Goal: Complete application form

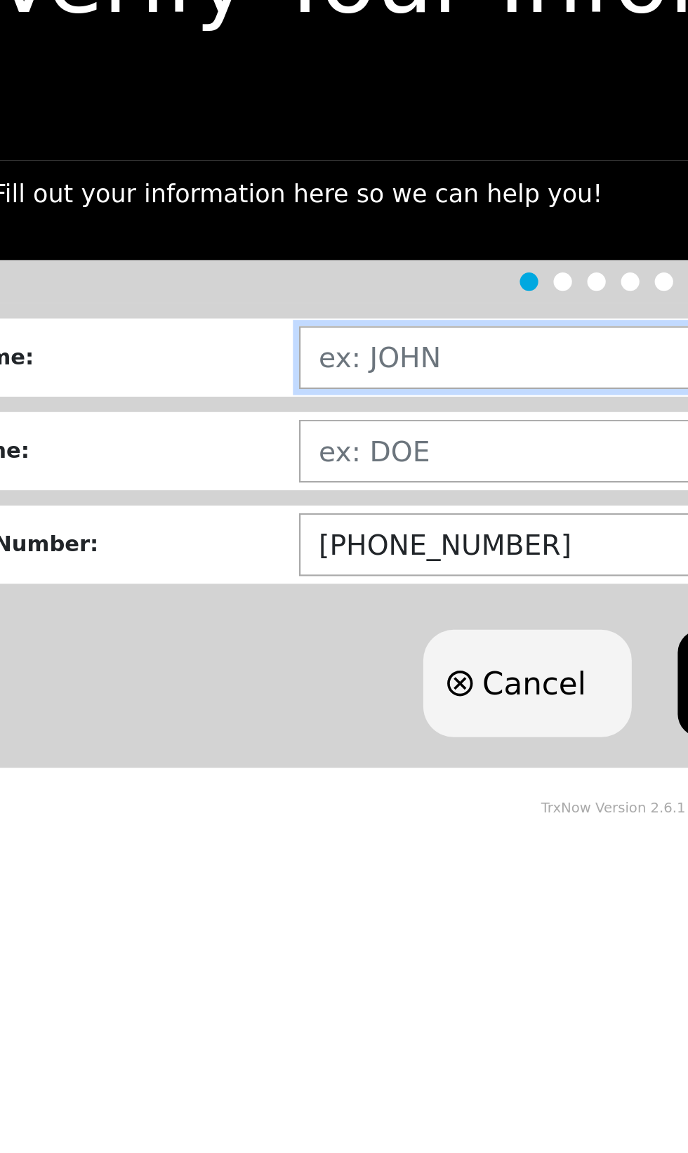
click at [271, 251] on input "text" at bounding box center [435, 255] width 470 height 29
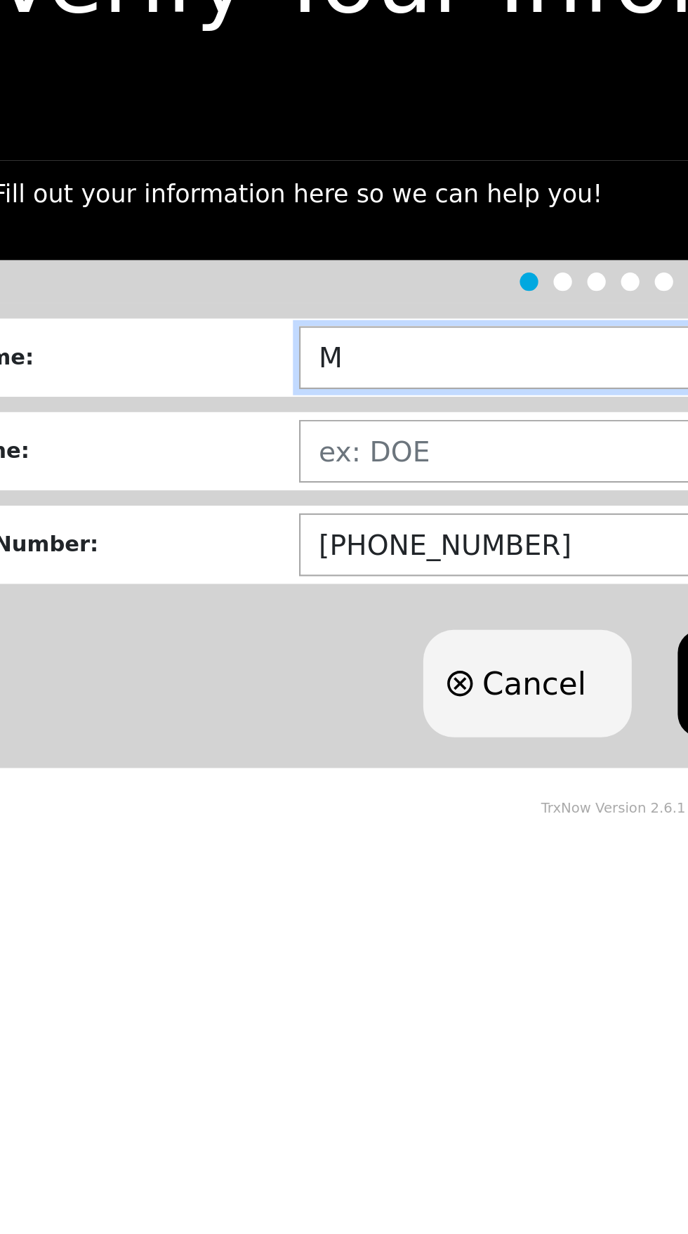
type input "[PERSON_NAME]"
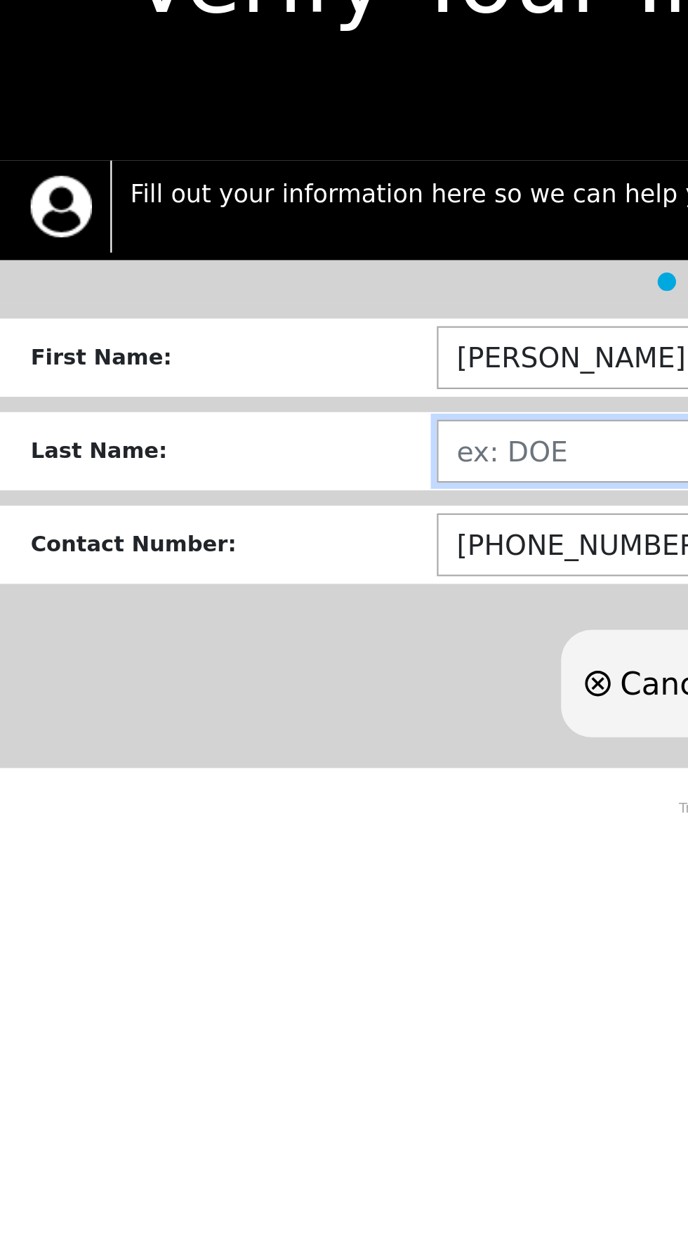
click at [239, 296] on input "text" at bounding box center [435, 298] width 470 height 29
type input "[PERSON_NAME]"
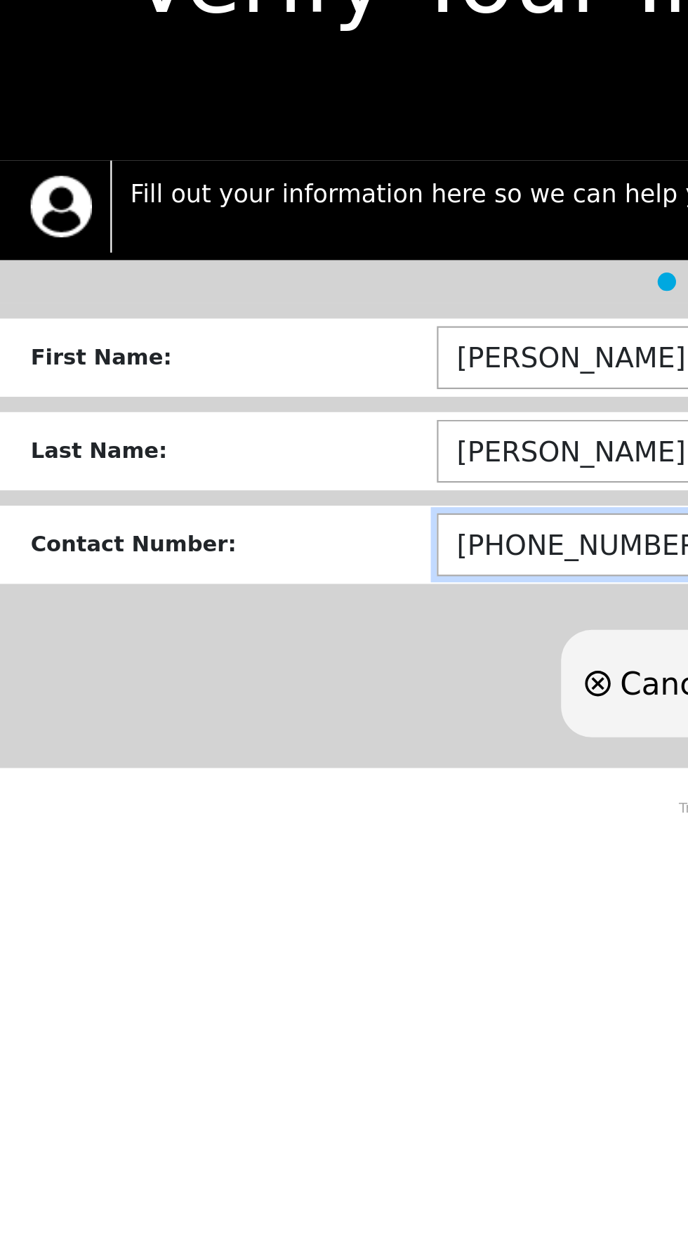
click at [280, 341] on input "[PHONE_NUMBER]" at bounding box center [435, 341] width 470 height 29
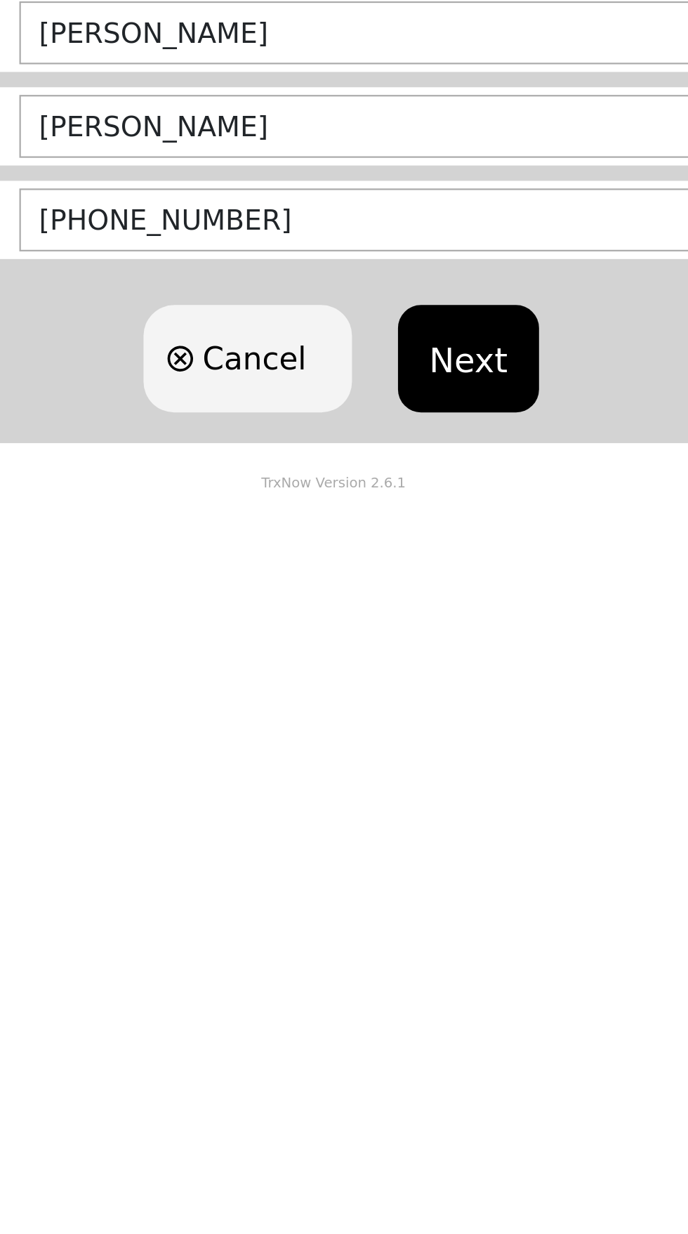
click at [411, 403] on button "Next" at bounding box center [406, 404] width 64 height 49
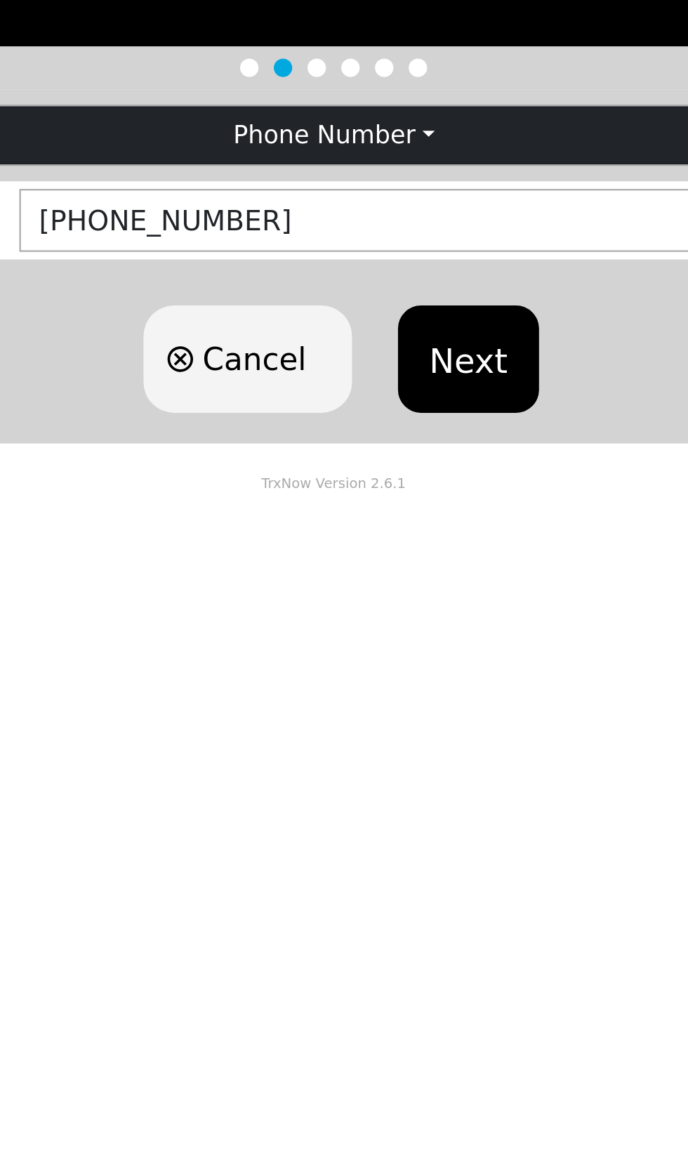
click at [415, 369] on button "Next" at bounding box center [406, 367] width 64 height 49
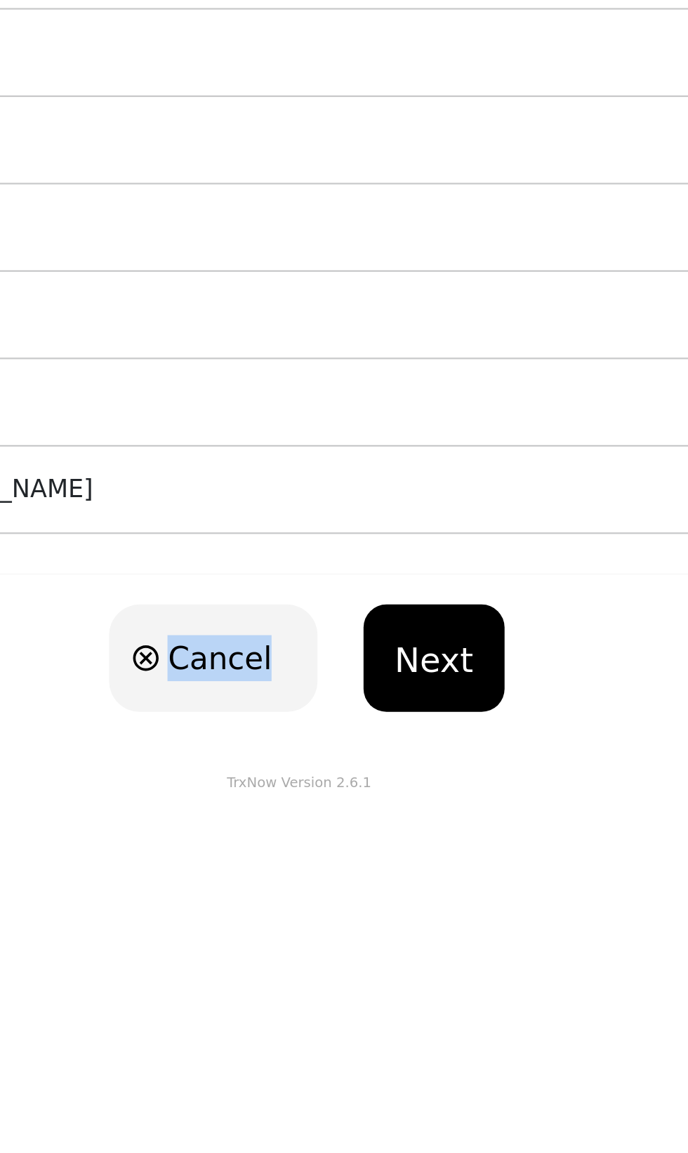
click at [416, 547] on button "Next" at bounding box center [406, 554] width 64 height 49
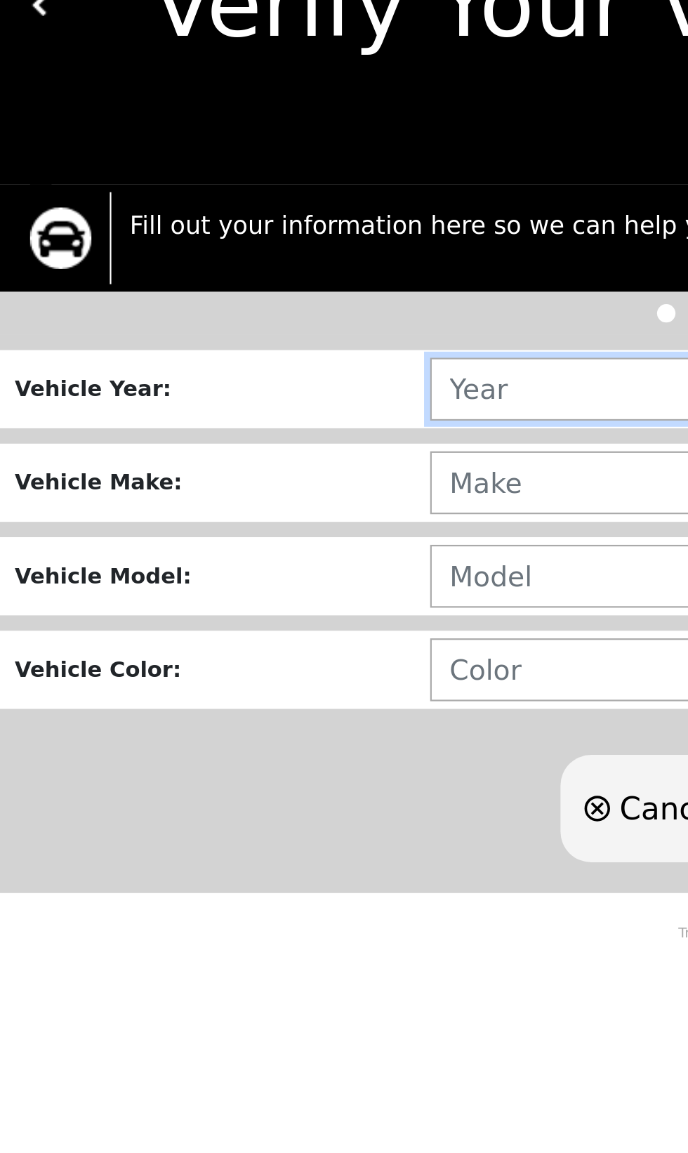
click at [275, 260] on input "text" at bounding box center [437, 258] width 480 height 29
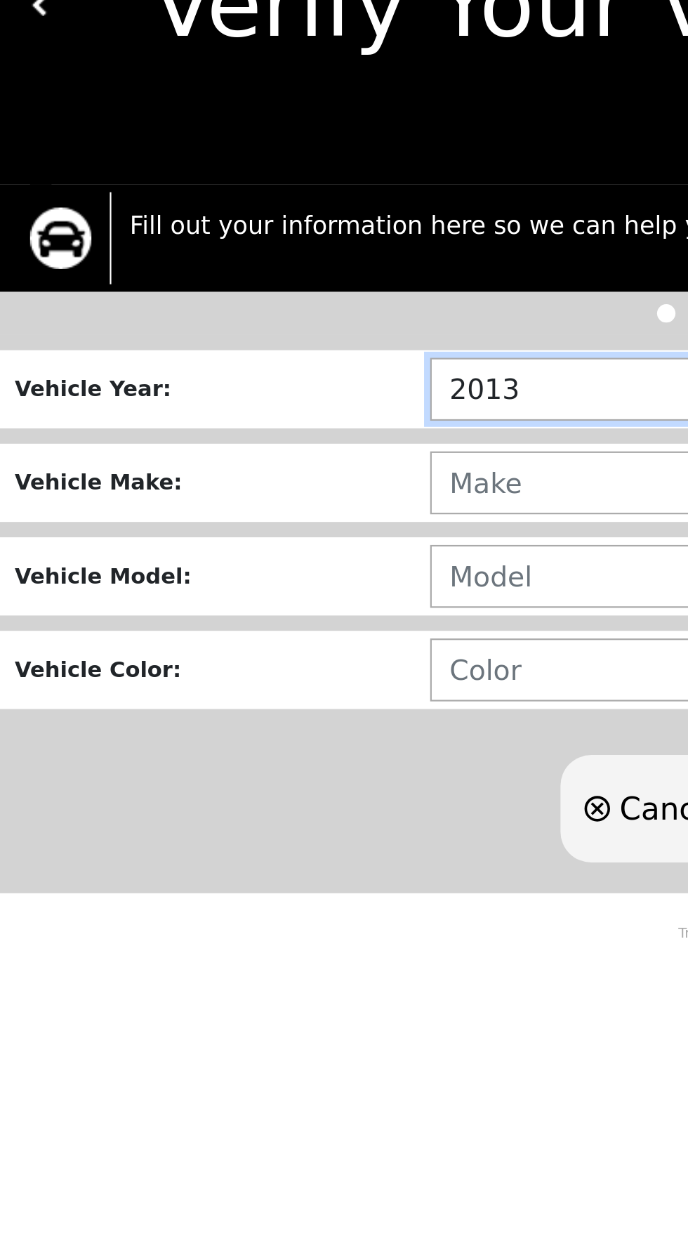
type input "2013"
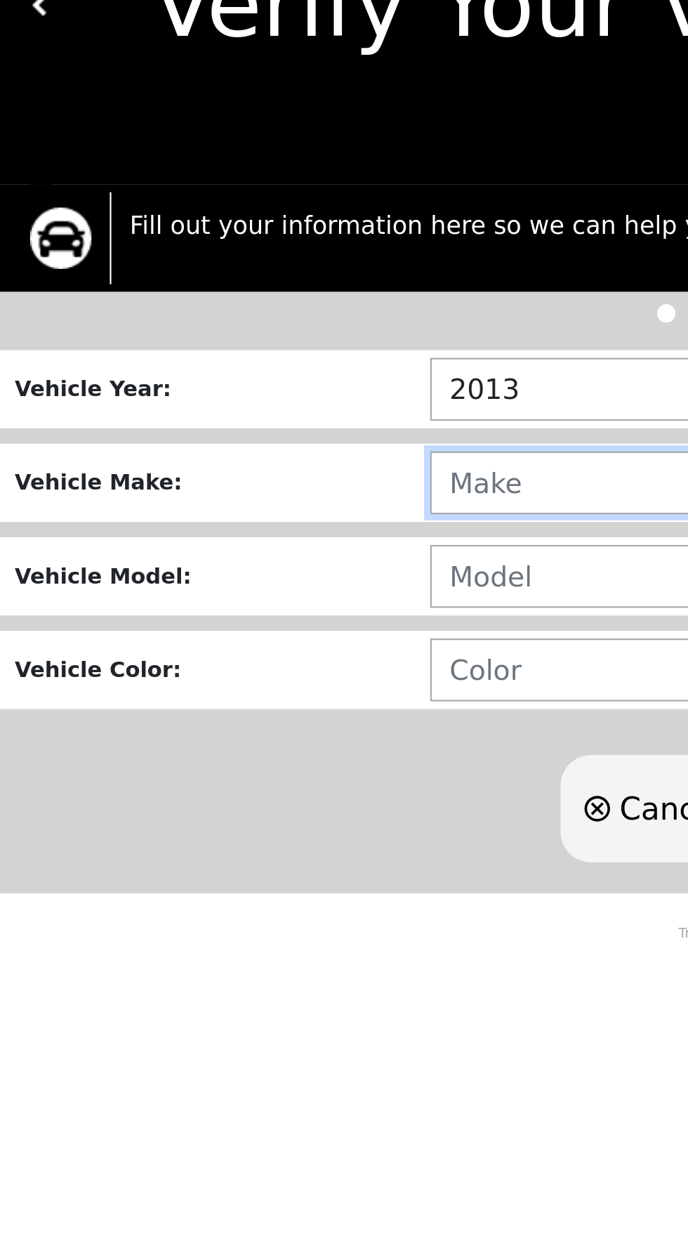
click at [234, 306] on input "text" at bounding box center [437, 301] width 480 height 29
type input "DODGE"
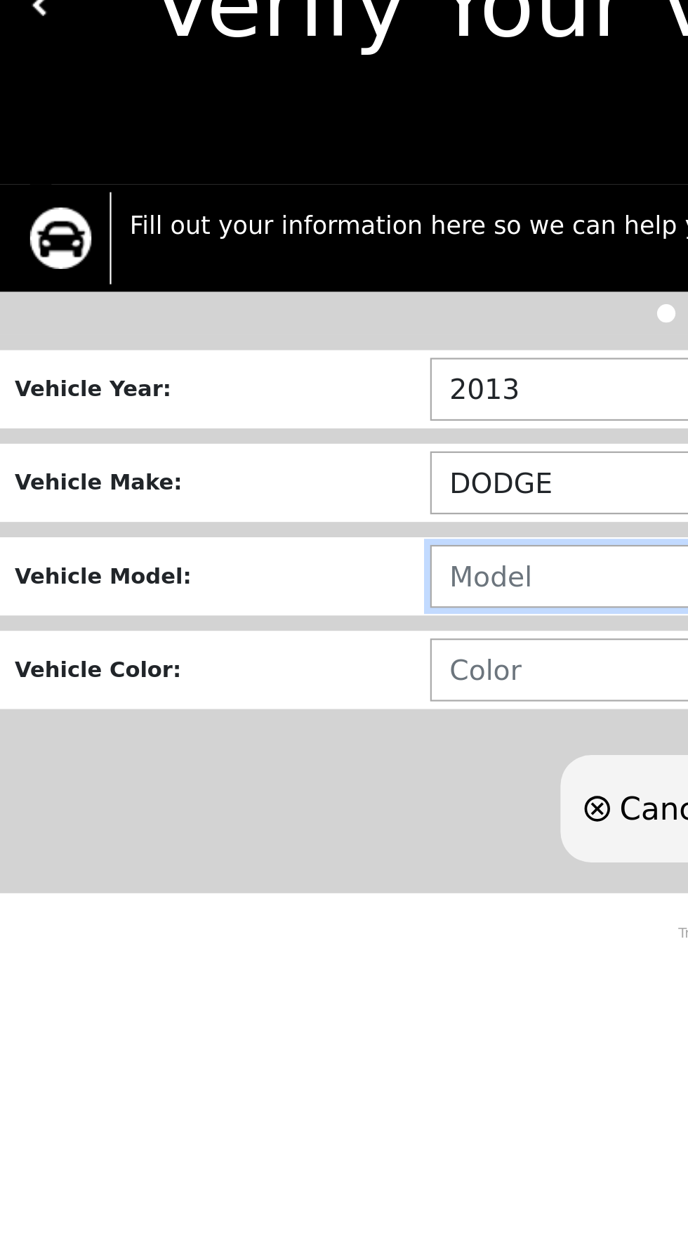
click at [242, 343] on input "text" at bounding box center [437, 344] width 480 height 29
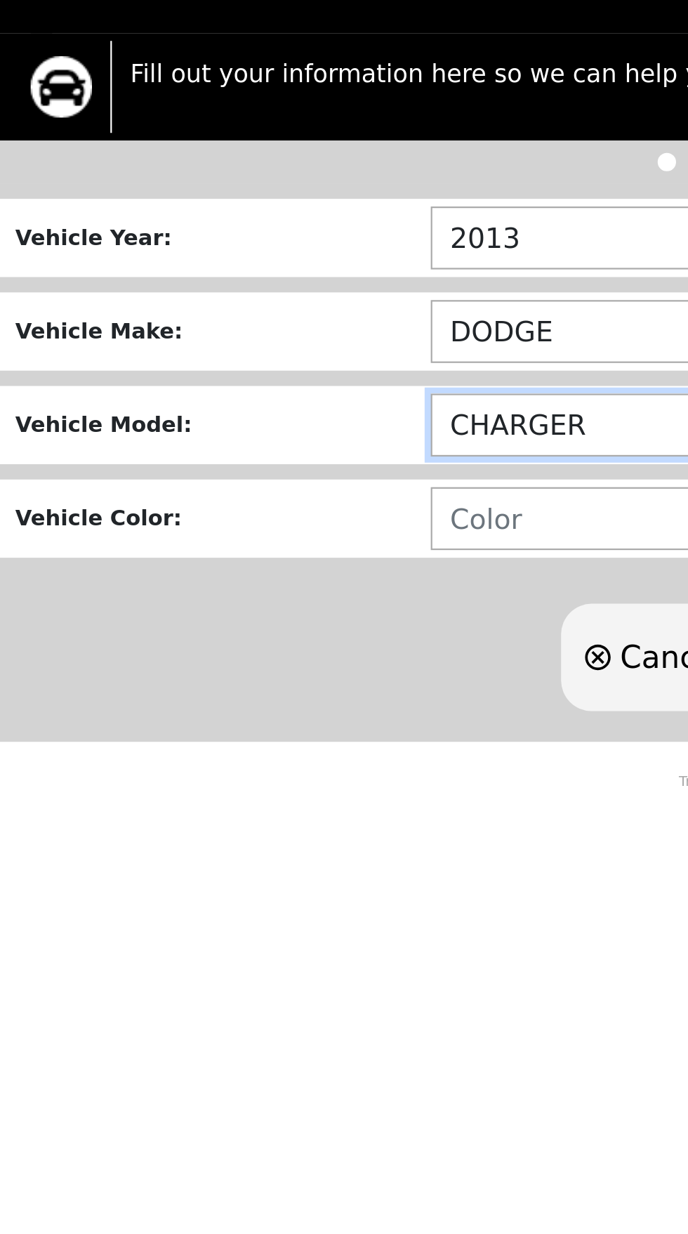
type input "CHARGER"
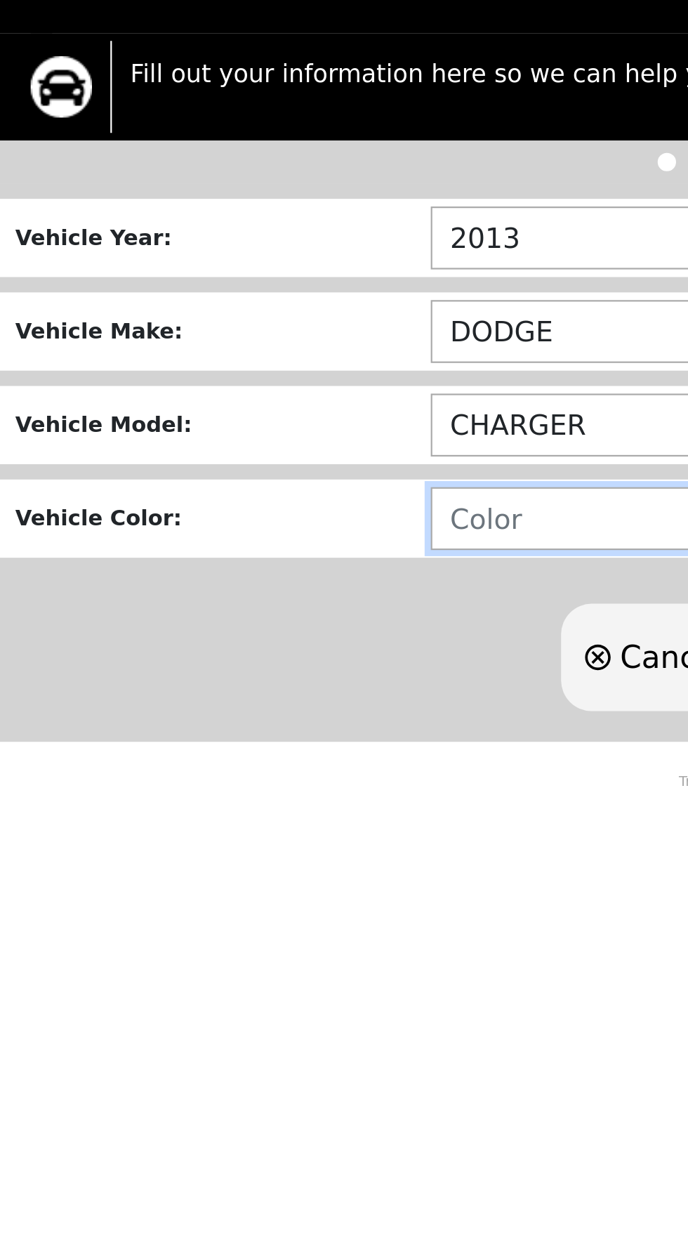
click at [253, 390] on input "text" at bounding box center [437, 387] width 480 height 29
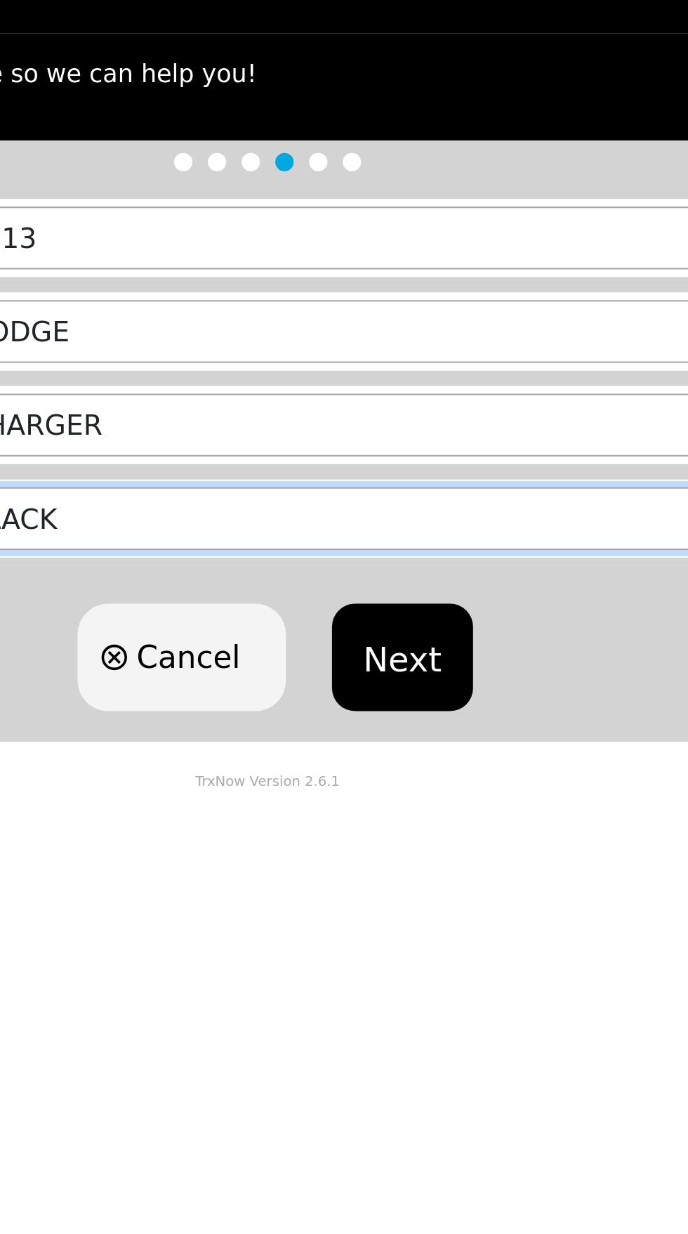
type input "BLACK"
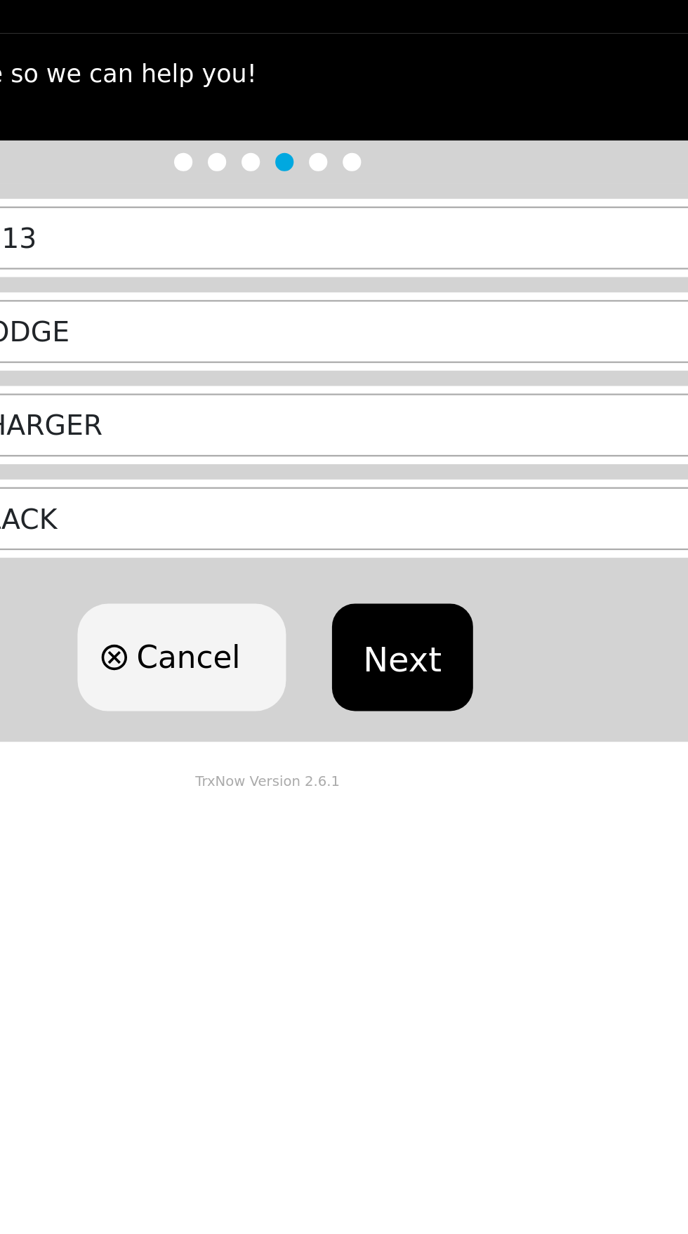
click at [418, 450] on button "Next" at bounding box center [406, 450] width 64 height 49
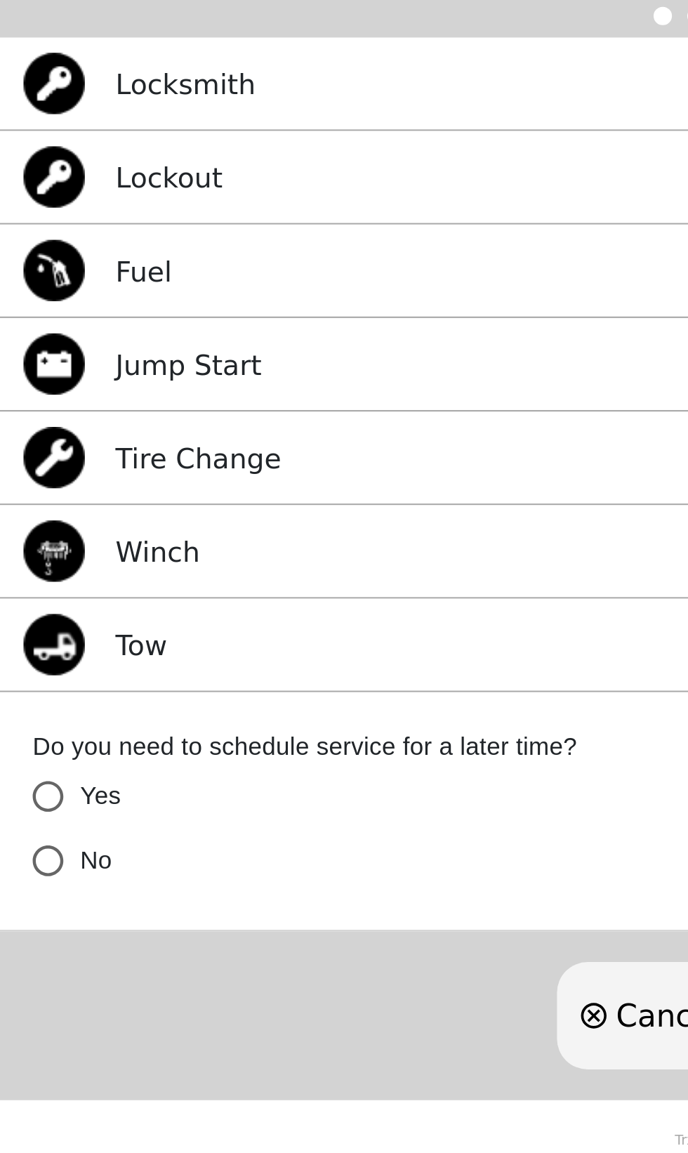
click at [120, 510] on div "Tow Select" at bounding box center [344, 512] width 688 height 43
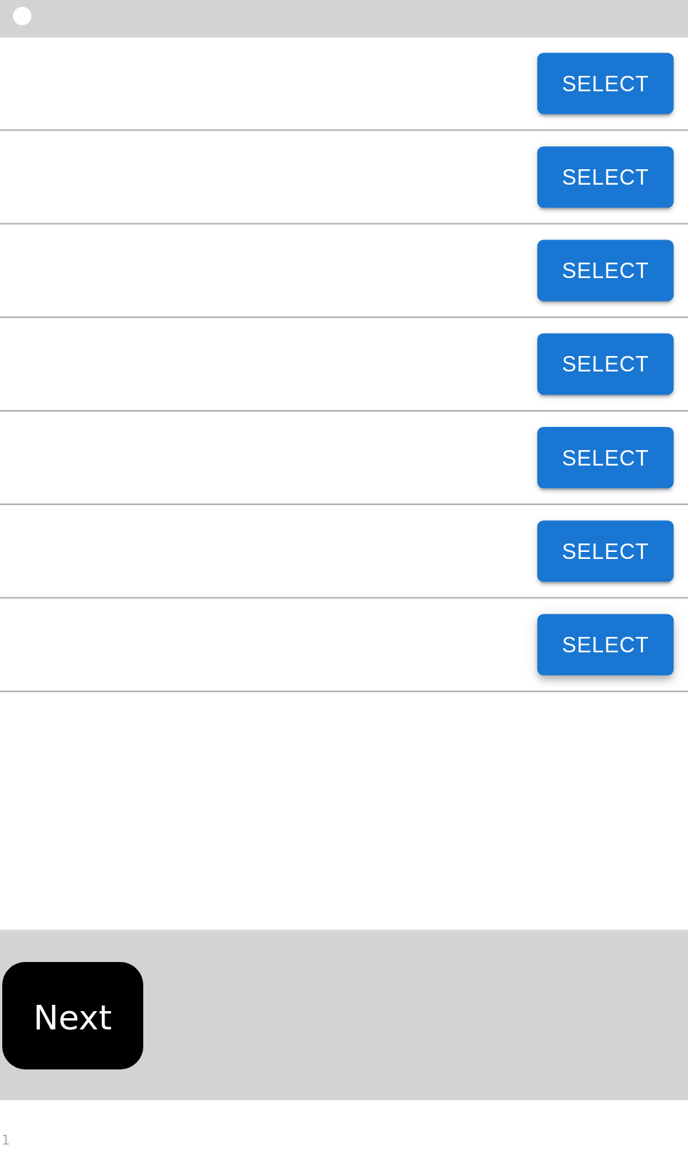
click at [658, 512] on button "Select" at bounding box center [650, 512] width 62 height 28
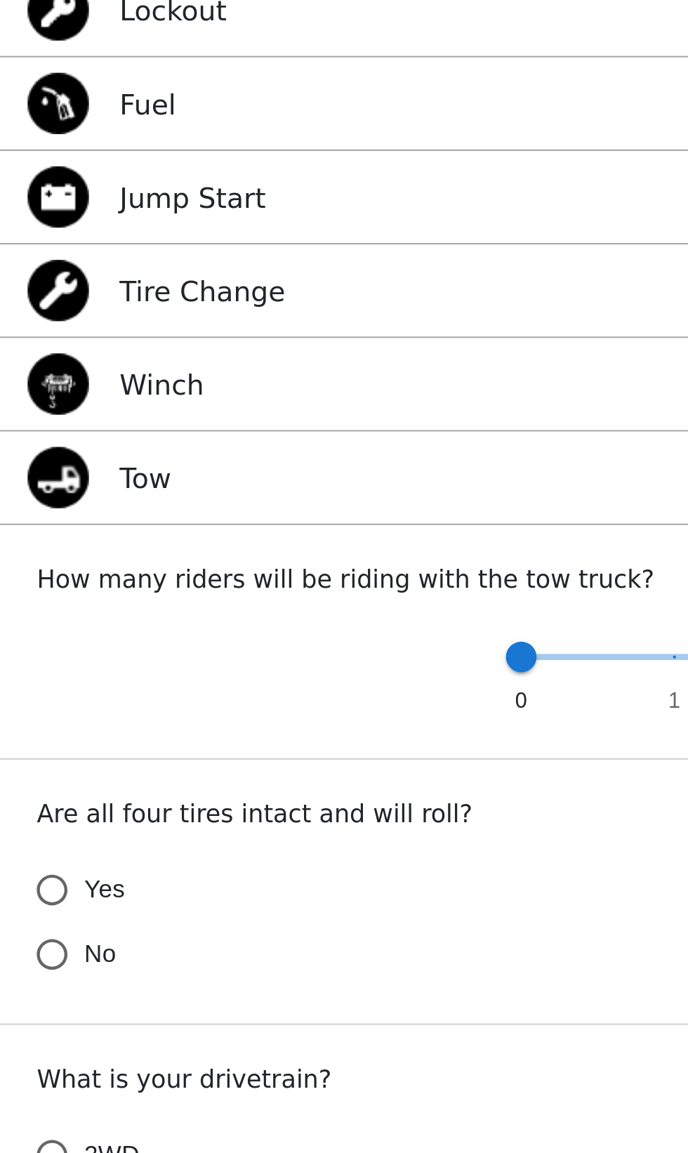
click at [32, 697] on input "Yes" at bounding box center [23, 700] width 29 height 29
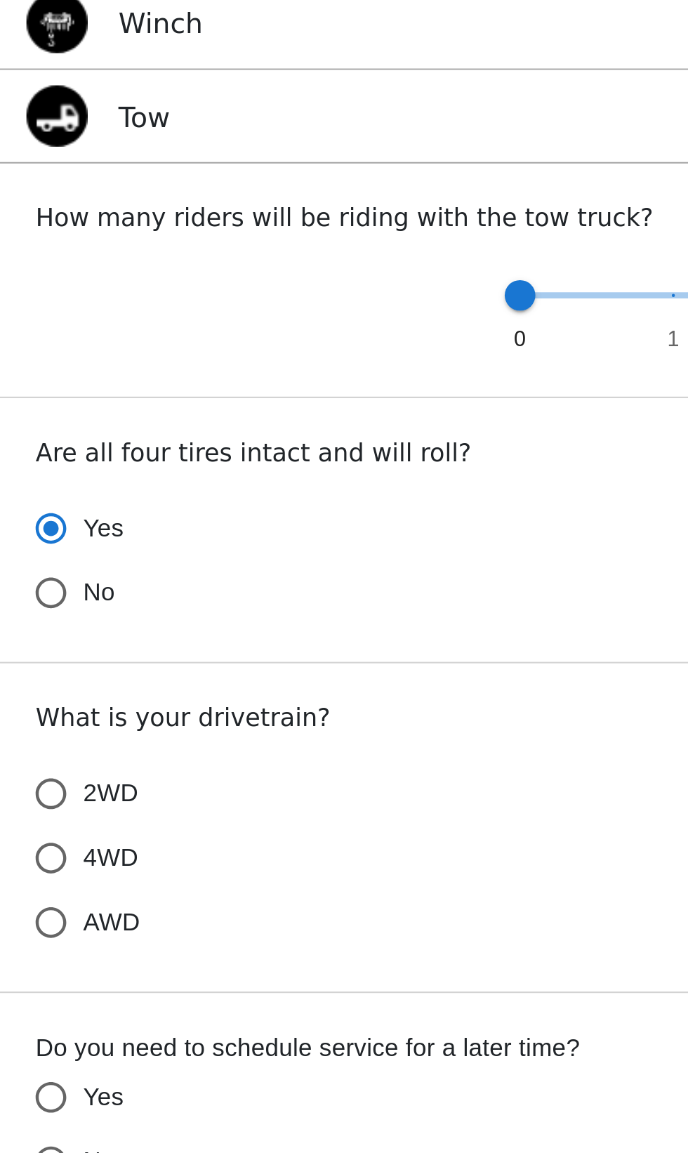
click at [36, 813] on input "2WD" at bounding box center [23, 821] width 29 height 29
radio input "true"
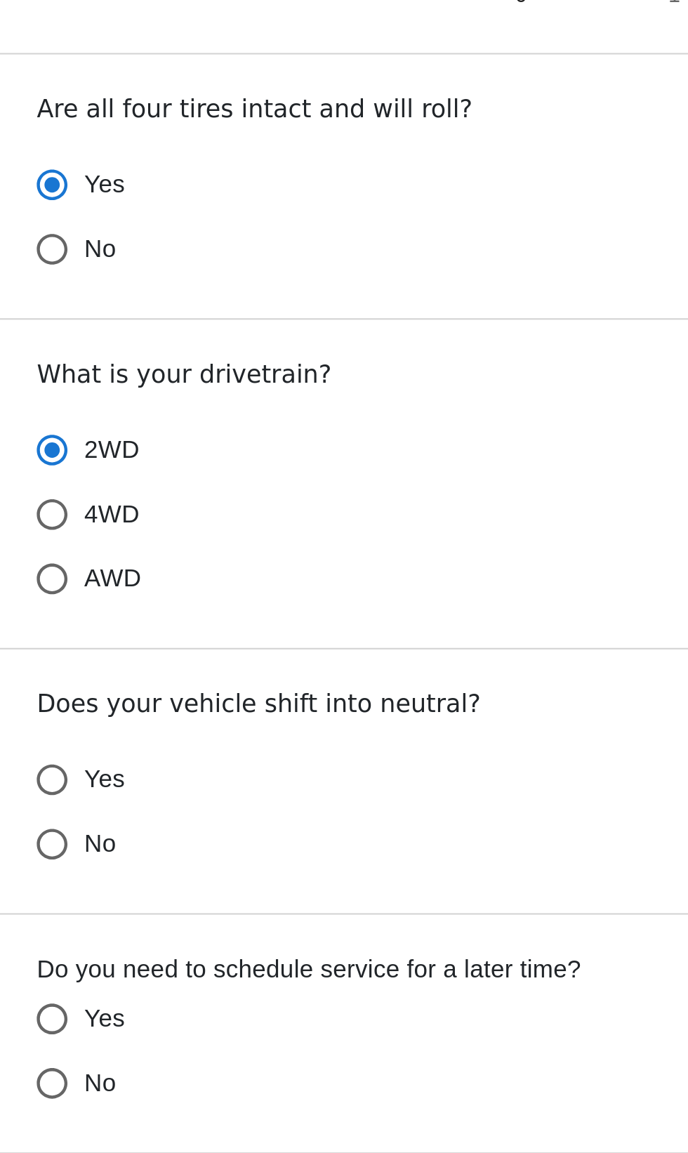
click at [36, 970] on input "Yes" at bounding box center [23, 972] width 29 height 29
radio input "true"
radio input "false"
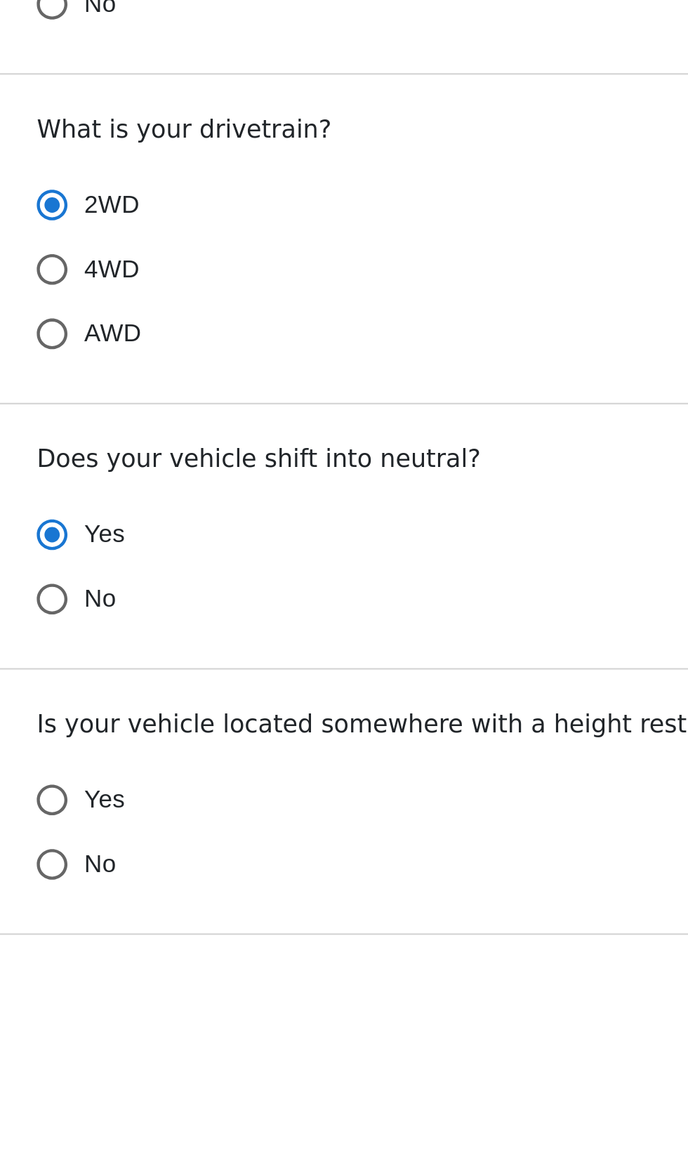
scroll to position [18, 0]
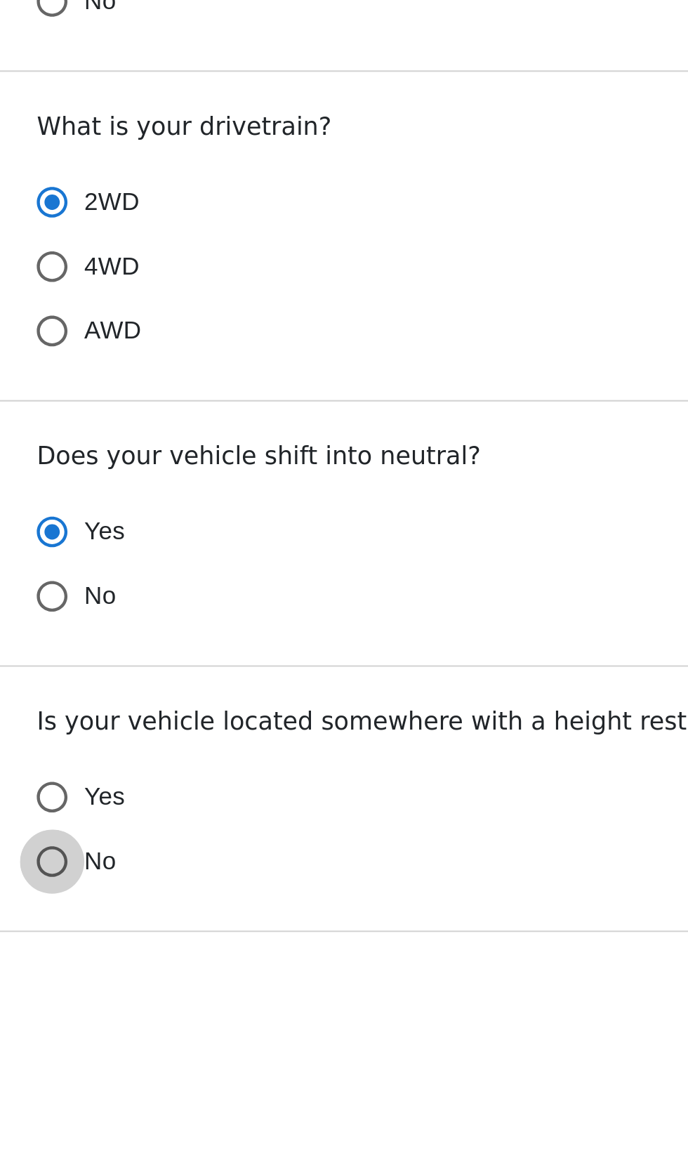
click at [35, 1109] on input "No" at bounding box center [23, 1106] width 29 height 29
radio input "false"
radio input "true"
radio input "false"
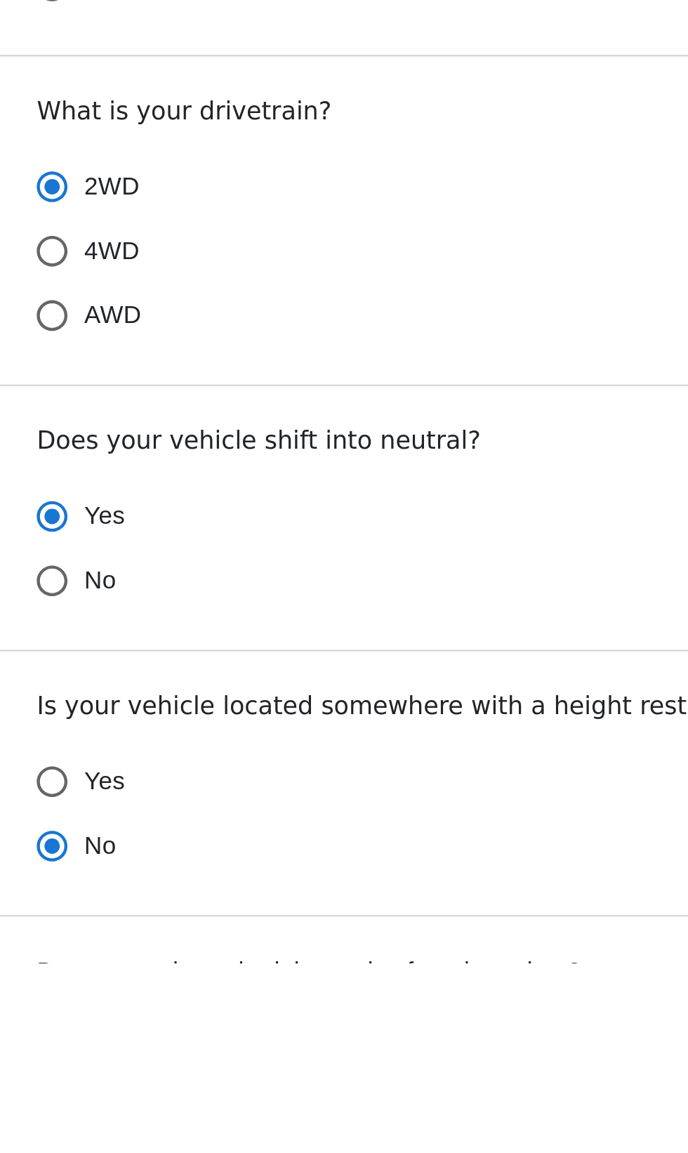
scroll to position [51, 0]
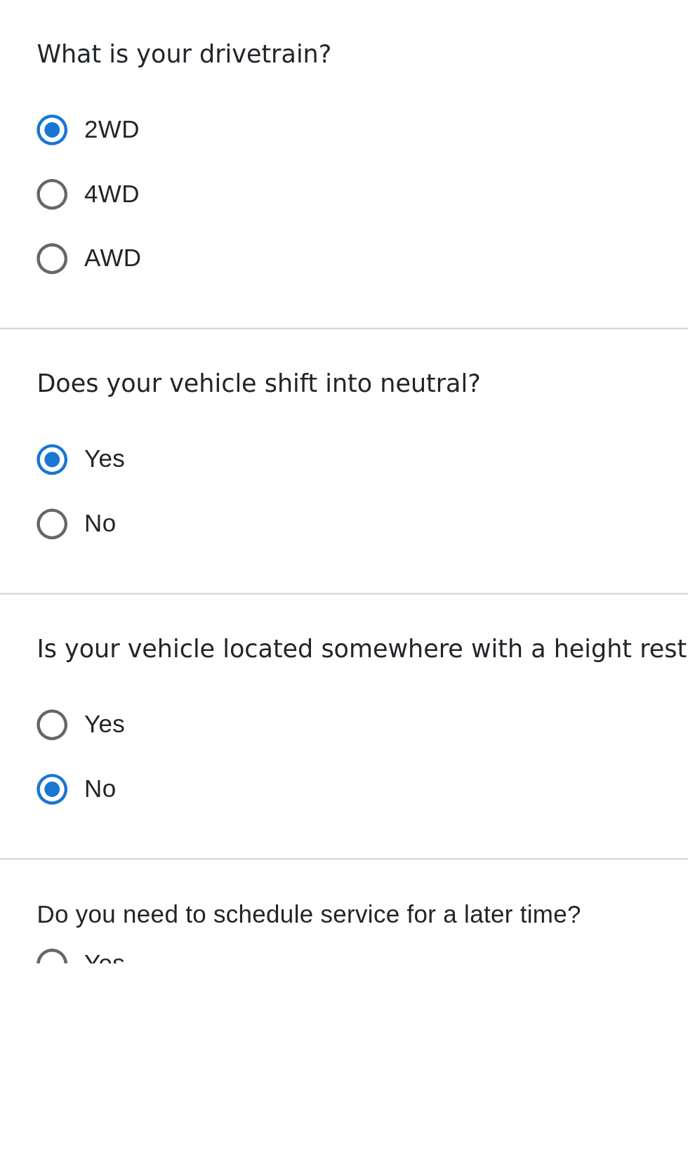
radio input "false"
radio input "true"
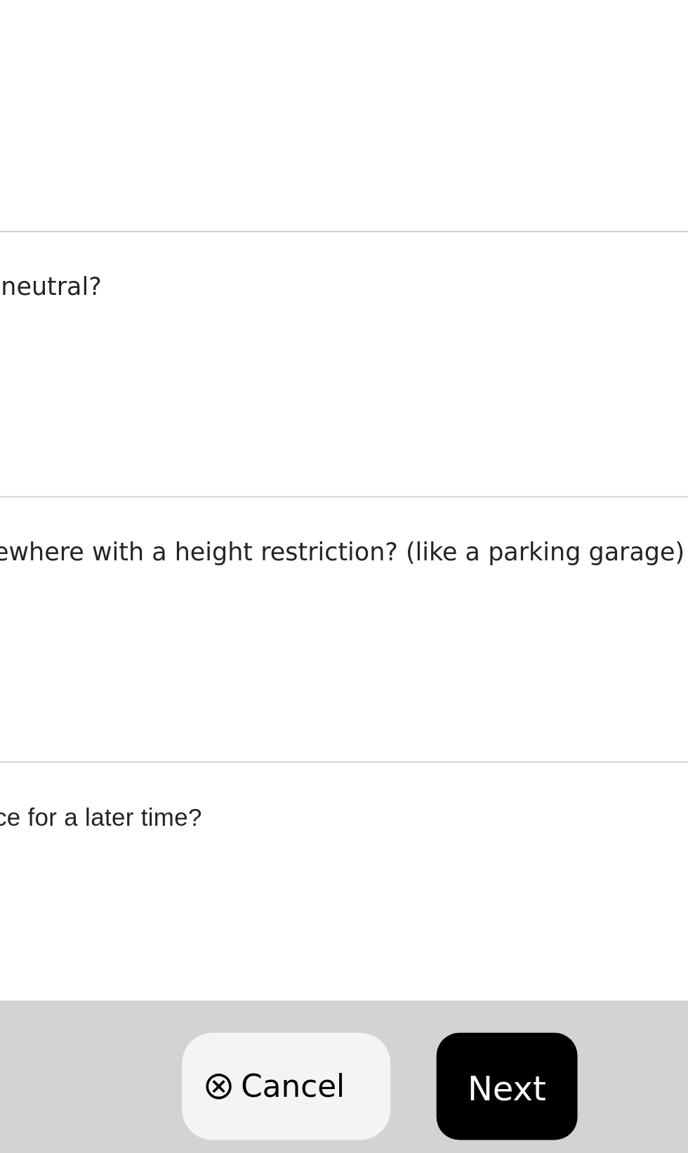
scroll to position [206, 0]
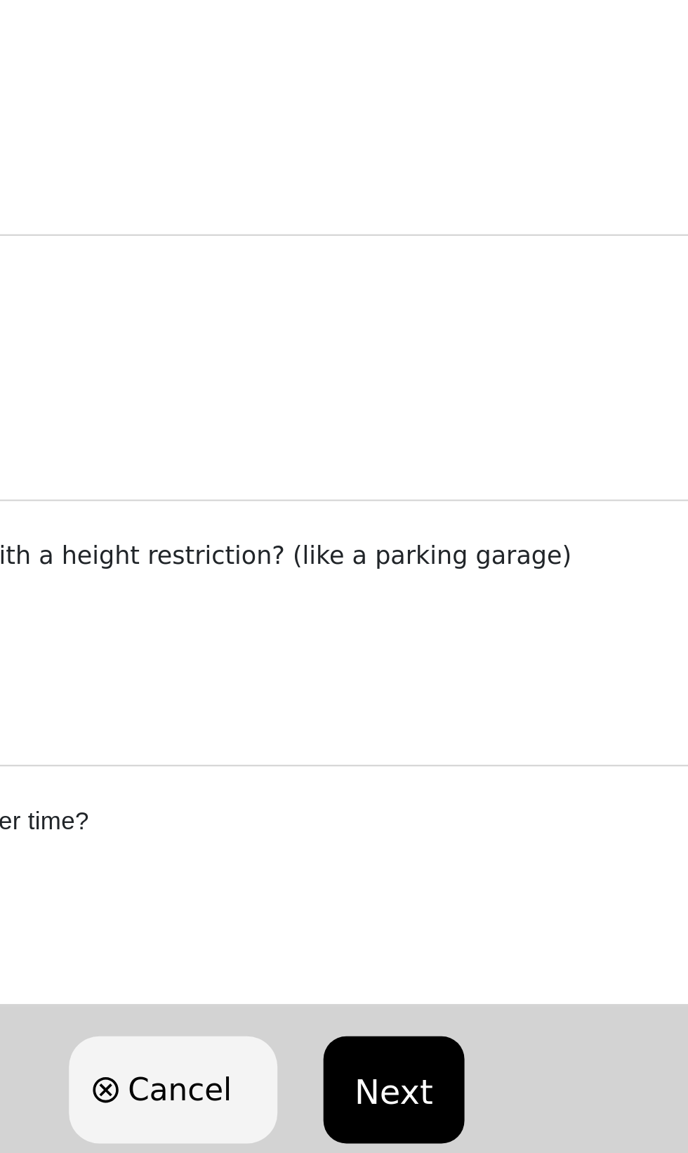
click at [416, 1092] on button "Next" at bounding box center [406, 1098] width 64 height 49
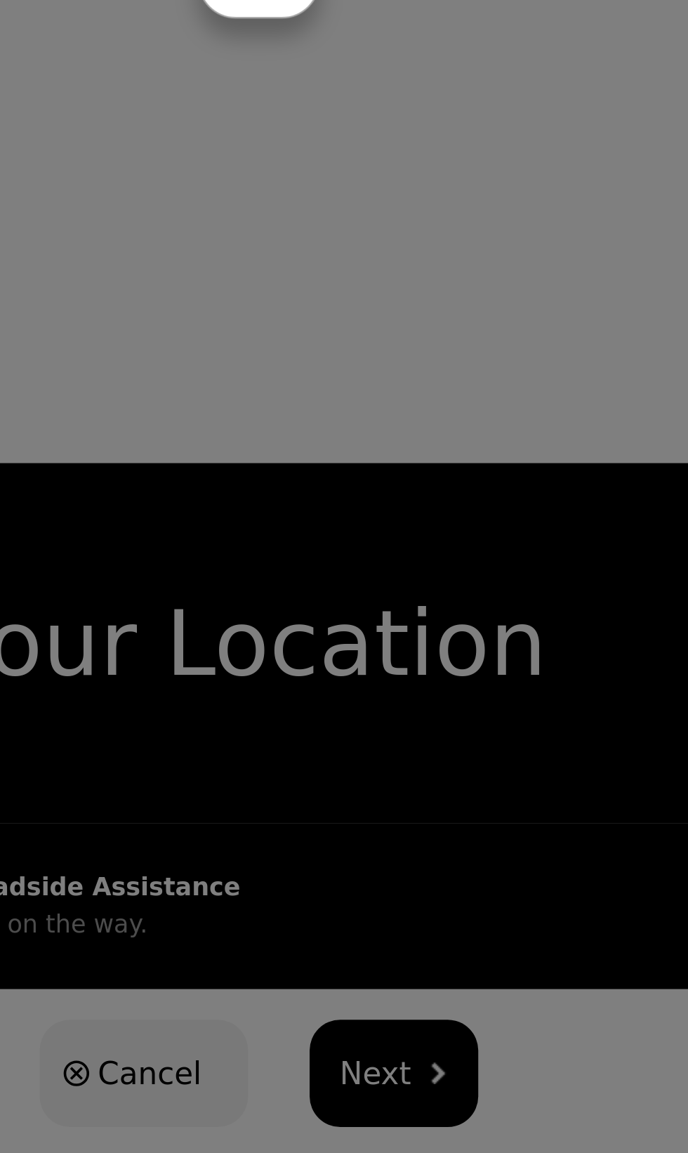
scroll to position [0, 0]
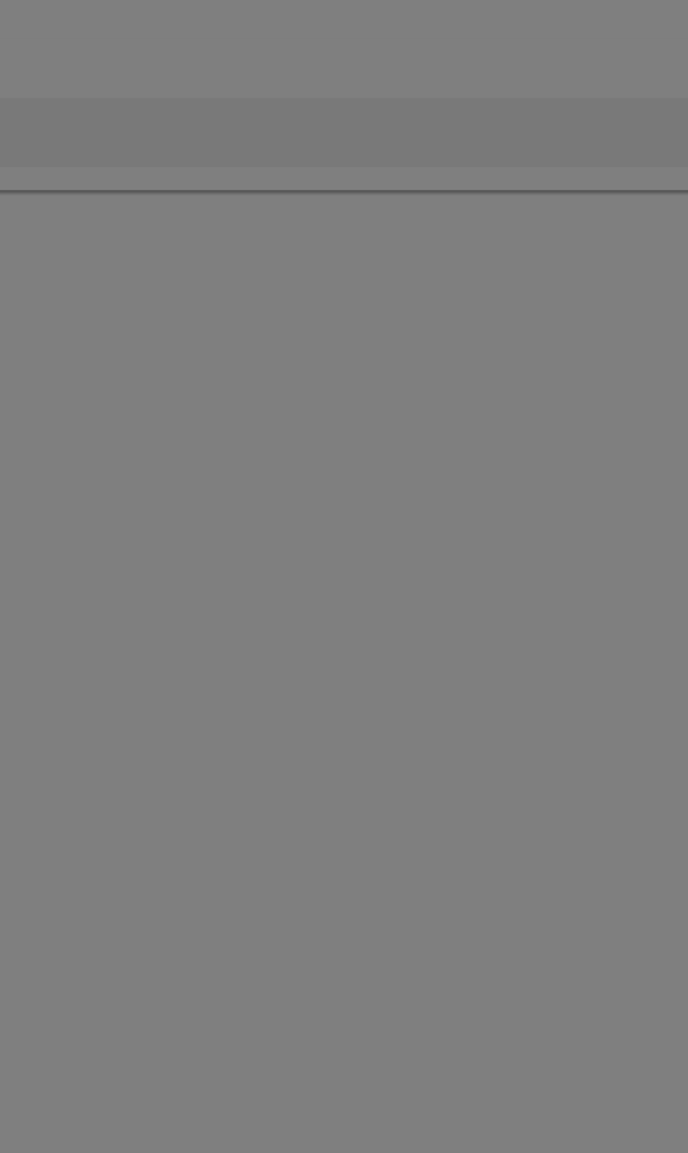
type input "[STREET_ADDRESS]"
